Goal: Task Accomplishment & Management: Manage account settings

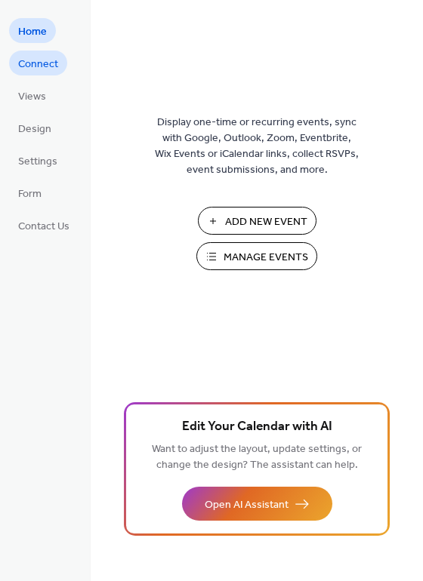
click at [50, 66] on span "Connect" at bounding box center [38, 65] width 40 height 16
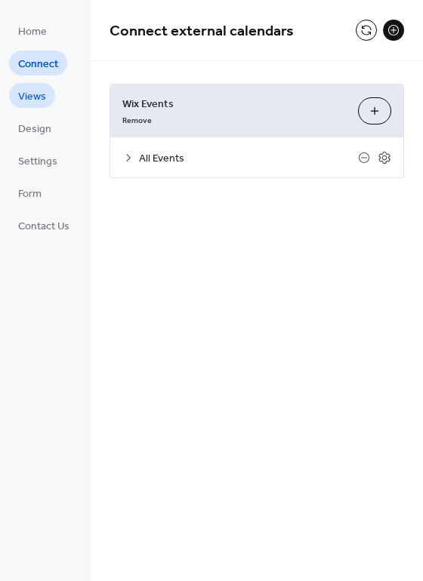
click at [33, 99] on span "Views" at bounding box center [32, 97] width 28 height 16
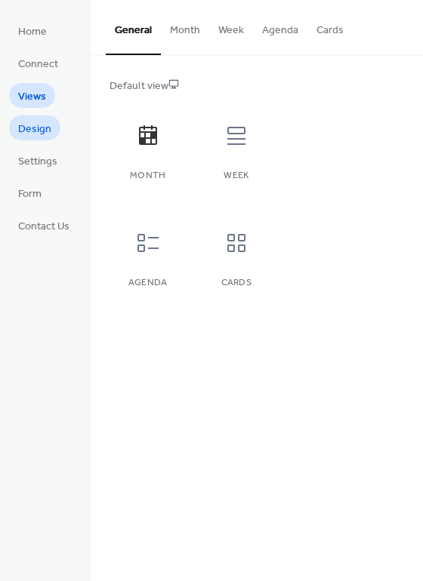
click at [34, 129] on span "Design" at bounding box center [34, 129] width 33 height 16
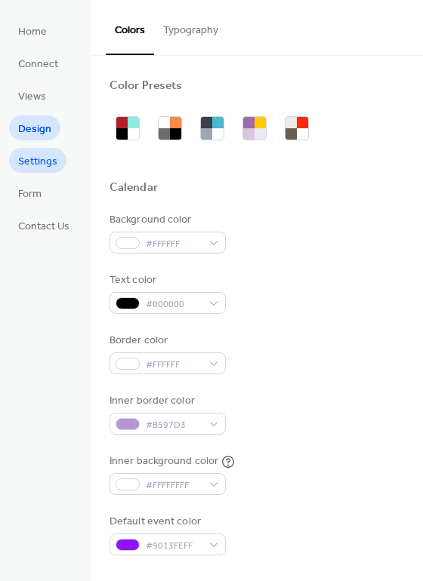
click at [32, 161] on span "Settings" at bounding box center [37, 162] width 39 height 16
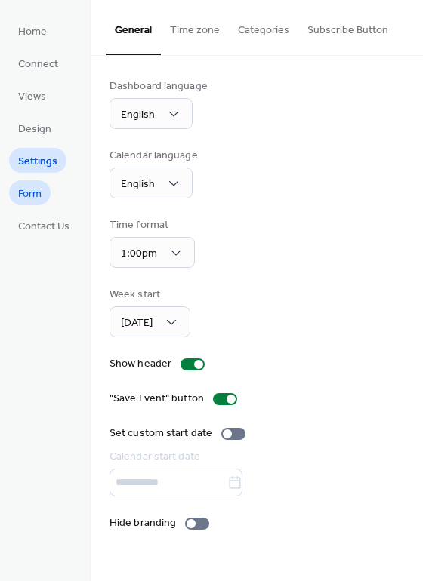
click at [31, 192] on span "Form" at bounding box center [29, 194] width 23 height 16
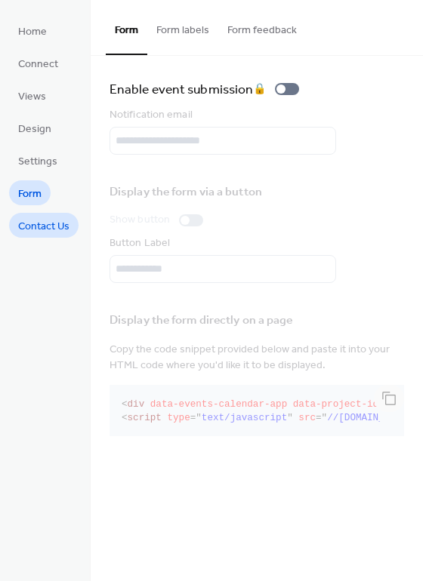
click at [40, 229] on span "Contact Us" at bounding box center [43, 227] width 51 height 16
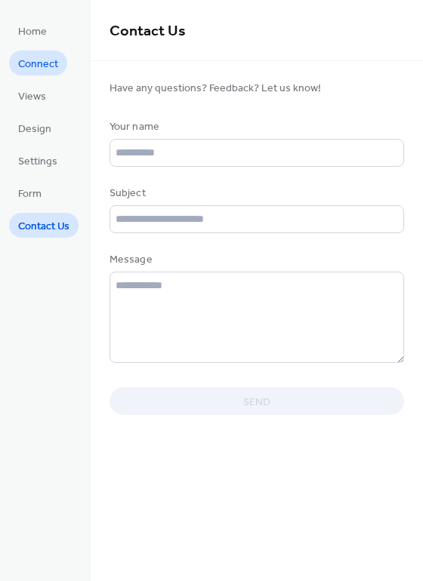
click at [46, 65] on span "Connect" at bounding box center [38, 65] width 40 height 16
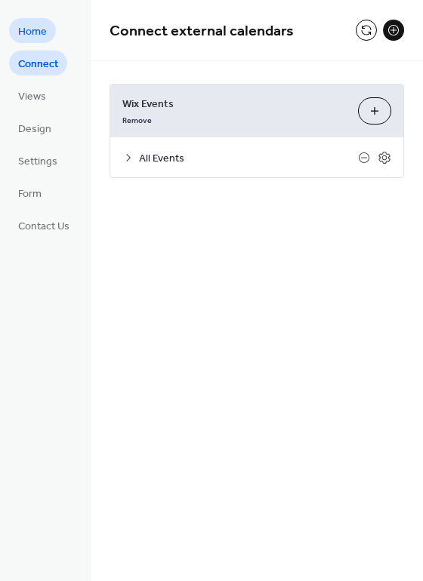
click at [28, 27] on span "Home" at bounding box center [32, 32] width 29 height 16
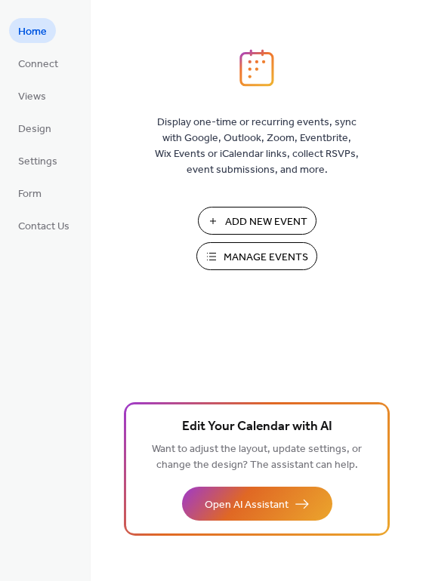
click at [248, 220] on span "Add New Event" at bounding box center [266, 222] width 82 height 16
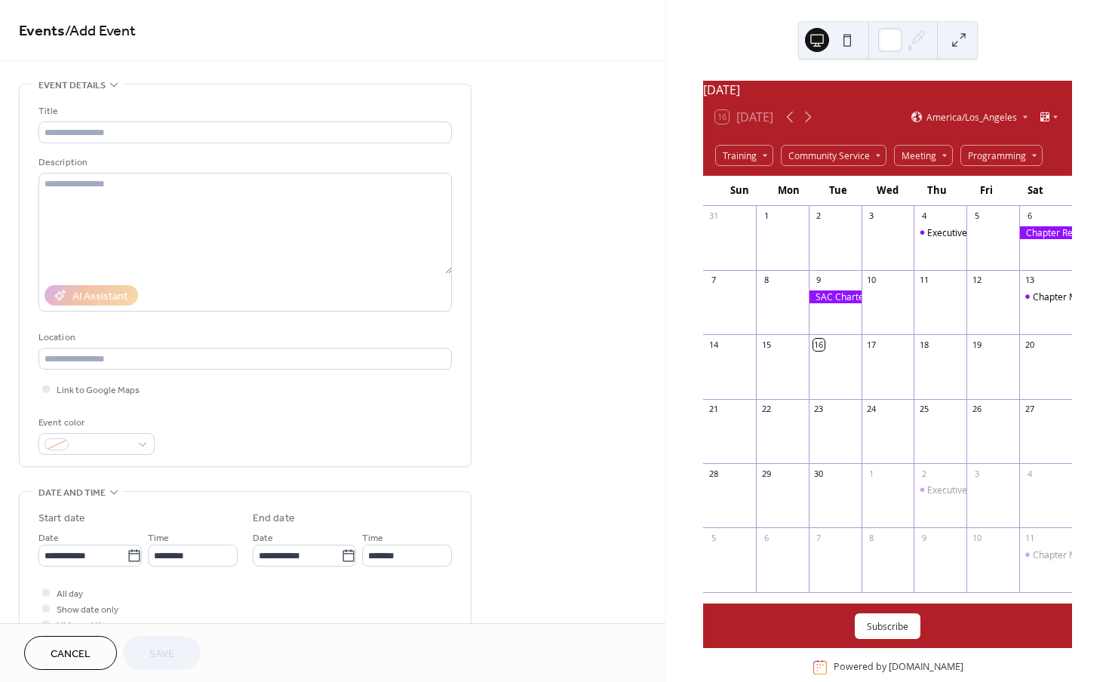
click at [72, 655] on span "Cancel" at bounding box center [71, 655] width 40 height 16
